Goal: Task Accomplishment & Management: Use online tool/utility

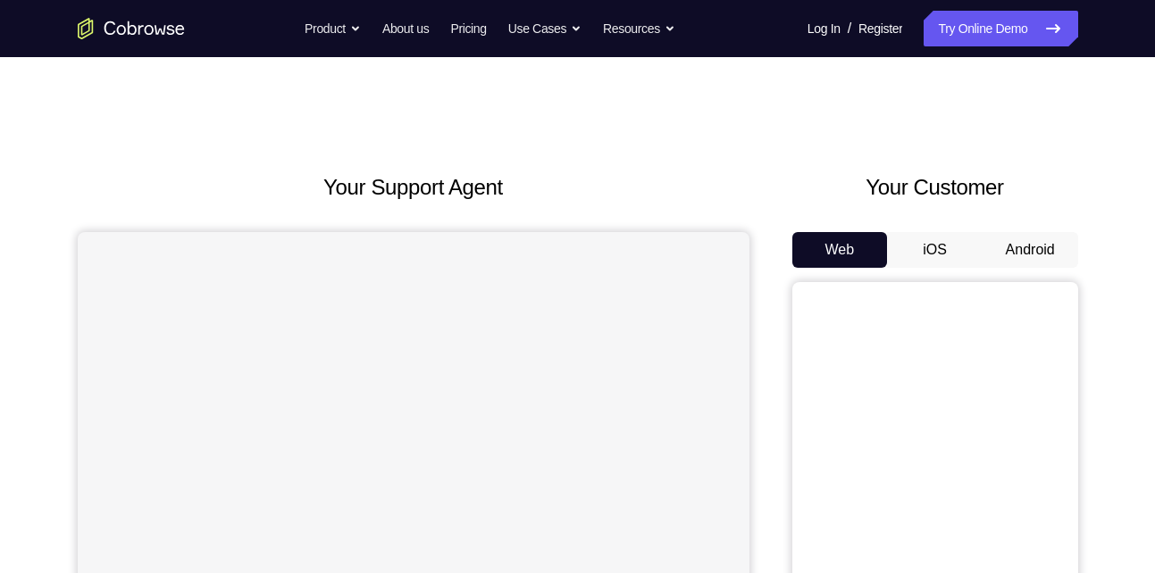
click at [1025, 235] on button "Android" at bounding box center [1031, 250] width 96 height 36
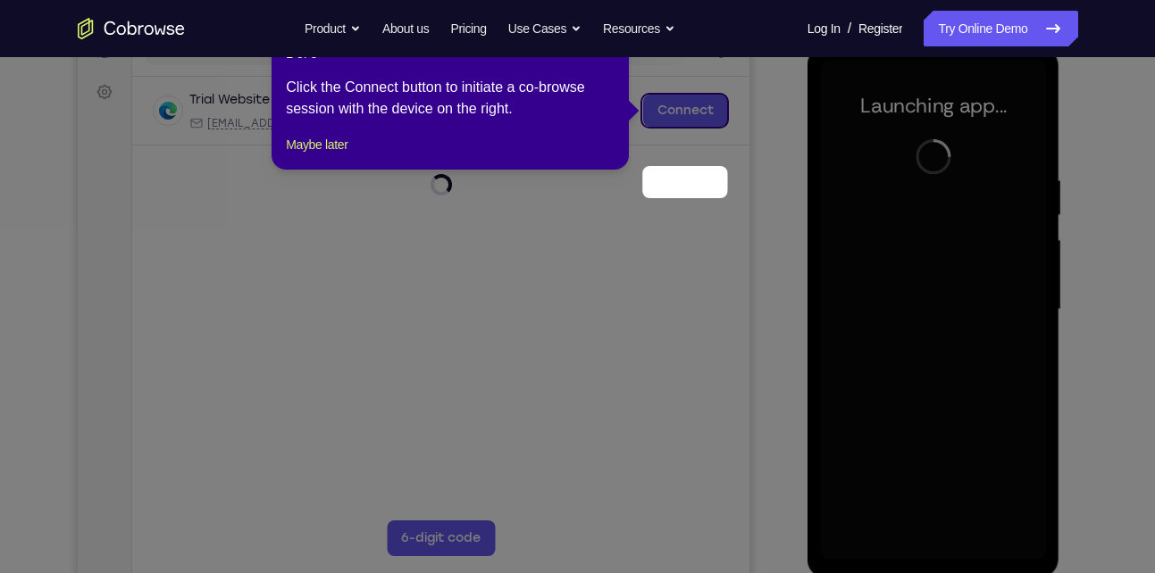
scroll to position [178, 0]
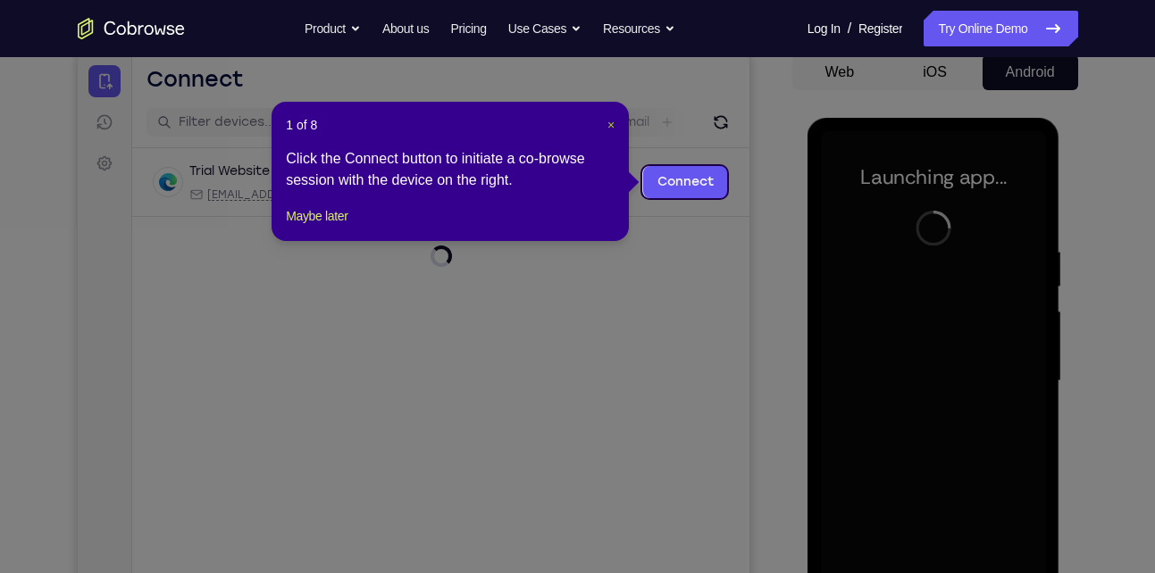
click at [607, 121] on span "×" at bounding box center [610, 125] width 7 height 14
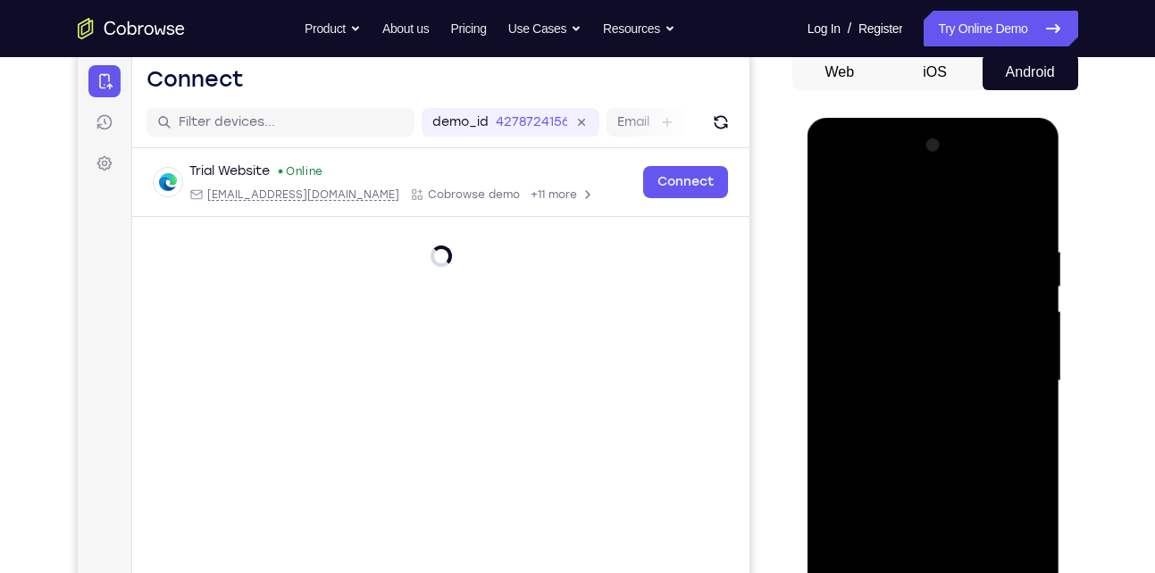
scroll to position [247, 0]
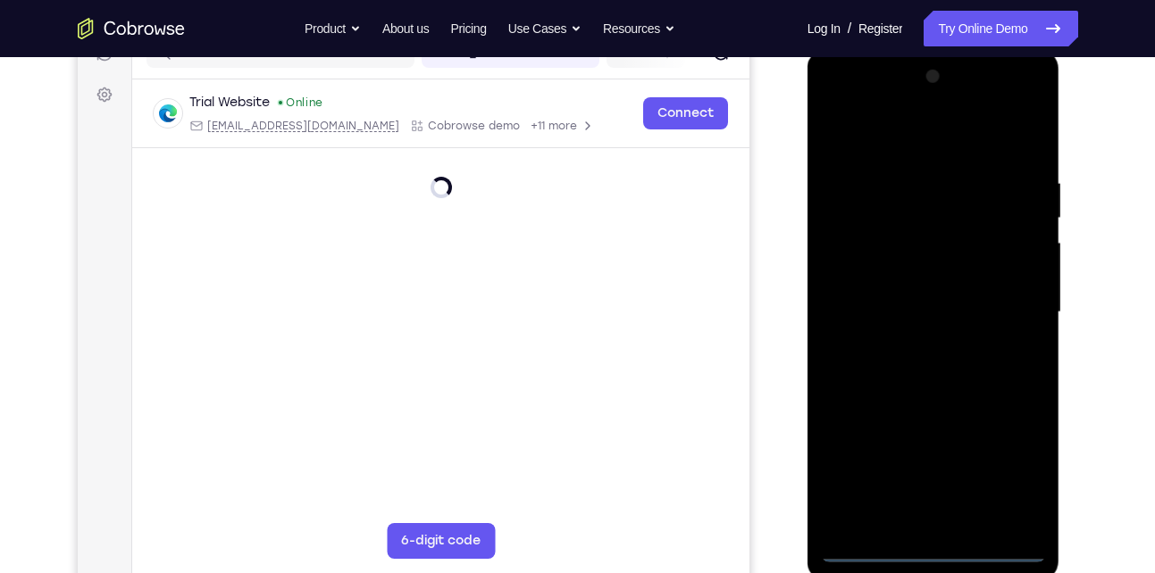
click at [938, 548] on div at bounding box center [933, 313] width 225 height 500
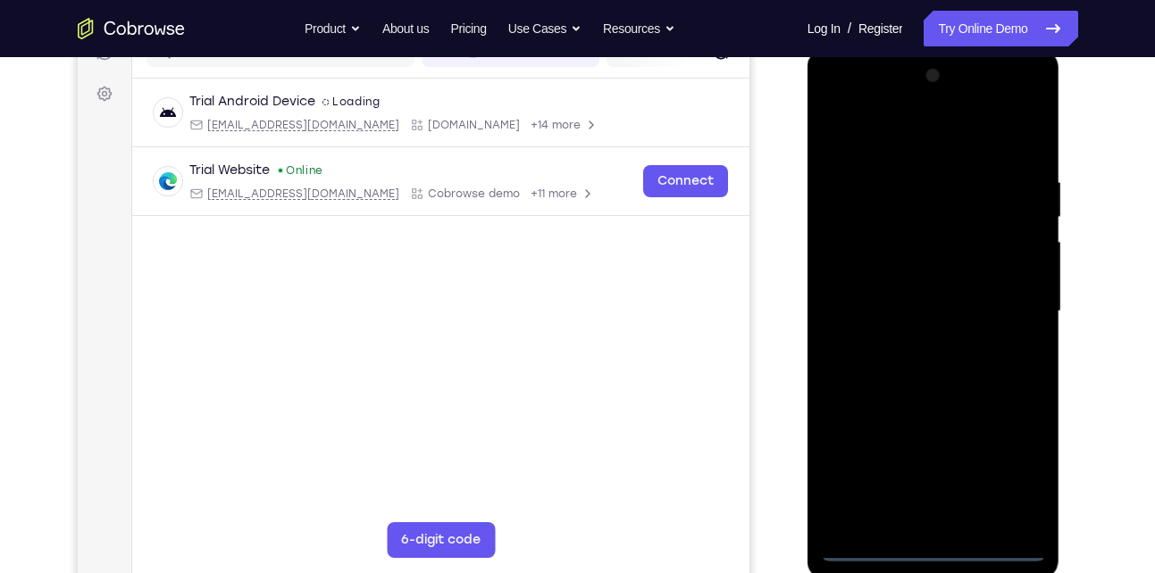
click at [946, 548] on div at bounding box center [933, 312] width 225 height 500
click at [1012, 483] on div at bounding box center [933, 312] width 225 height 500
click at [838, 106] on div at bounding box center [933, 312] width 225 height 500
click at [1012, 295] on div at bounding box center [933, 312] width 225 height 500
click at [910, 347] on div at bounding box center [933, 312] width 225 height 500
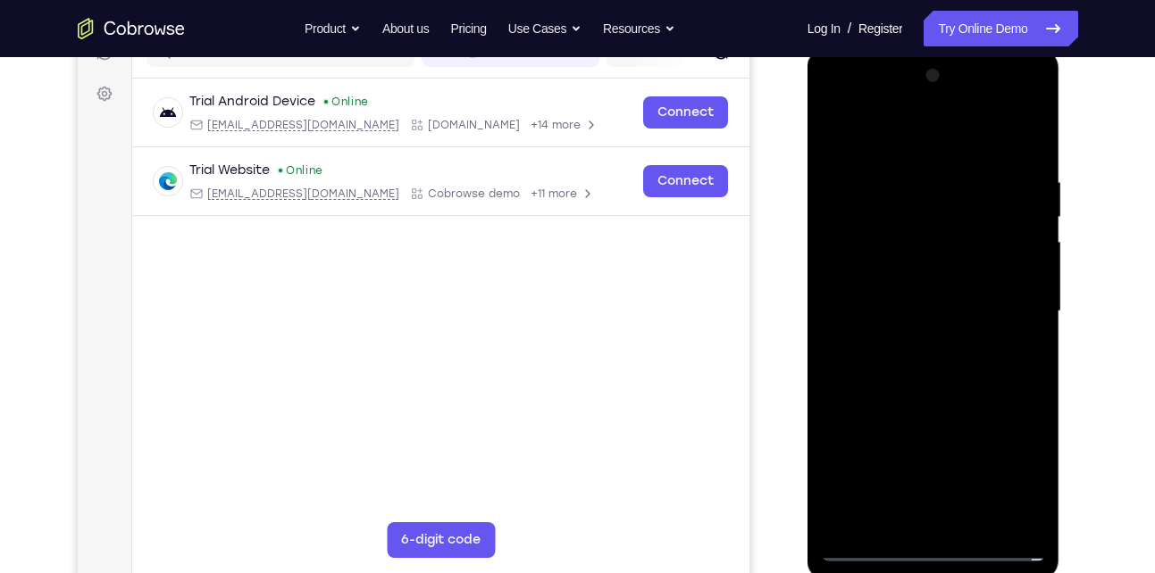
click at [957, 399] on div at bounding box center [933, 312] width 225 height 500
click at [941, 300] on div at bounding box center [933, 312] width 225 height 500
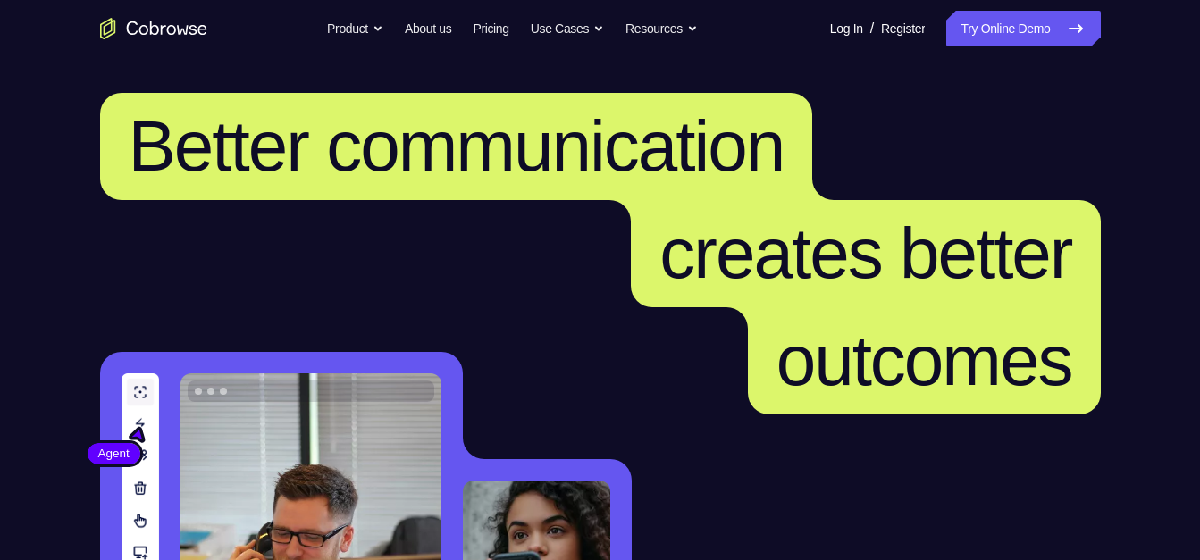
drag, startPoint x: 0, startPoint y: 0, endPoint x: 1001, endPoint y: 25, distance: 1001.7
click at [1001, 25] on link "Try Online Demo" at bounding box center [1023, 29] width 154 height 36
